Goal: Information Seeking & Learning: Learn about a topic

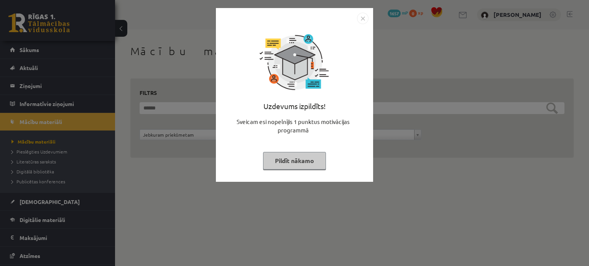
click at [299, 169] on button "Pildīt nākamo" at bounding box center [294, 161] width 63 height 18
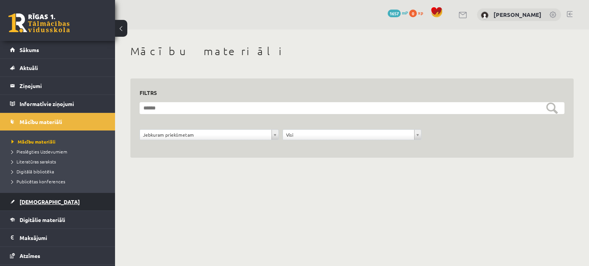
click at [42, 201] on span "[DEMOGRAPHIC_DATA]" at bounding box center [50, 202] width 60 height 7
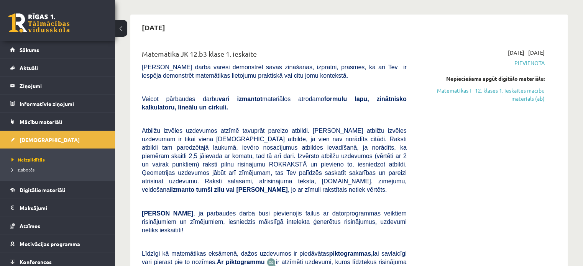
scroll to position [66, 0]
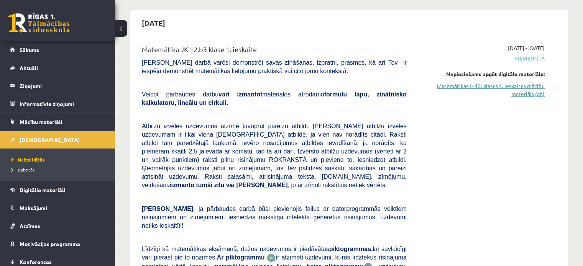
click at [478, 85] on link "Matemātikas I - 12. klases 1. ieskaites mācību materiāls (ab)" at bounding box center [481, 90] width 126 height 16
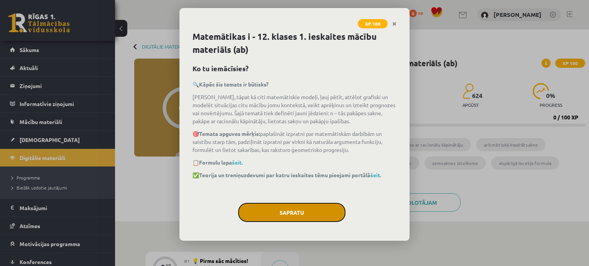
click at [328, 209] on button "Sapratu" at bounding box center [291, 212] width 107 height 19
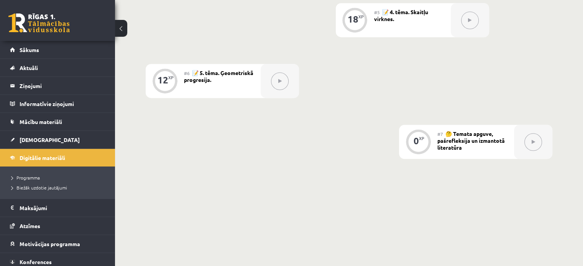
scroll to position [529, 0]
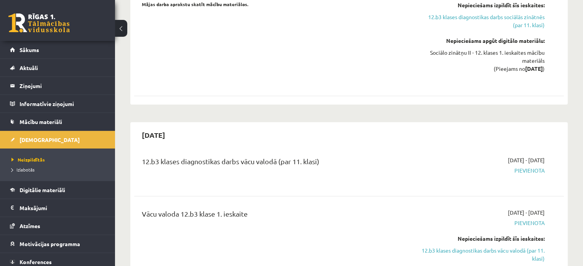
scroll to position [465, 0]
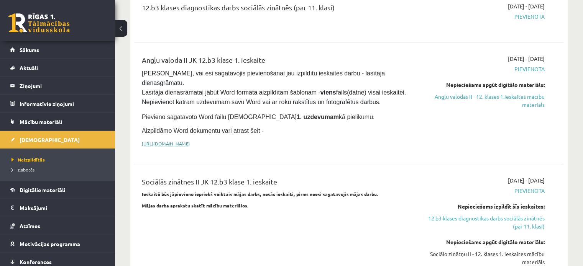
click at [190, 141] on link "https://drive.google.com/drive/folders/1IHE_ip15KOAbO2Se1NDGwZ2e__vlzPUf?usp=sh…" at bounding box center [166, 144] width 48 height 6
